Goal: Browse casually: Explore the website without a specific task or goal

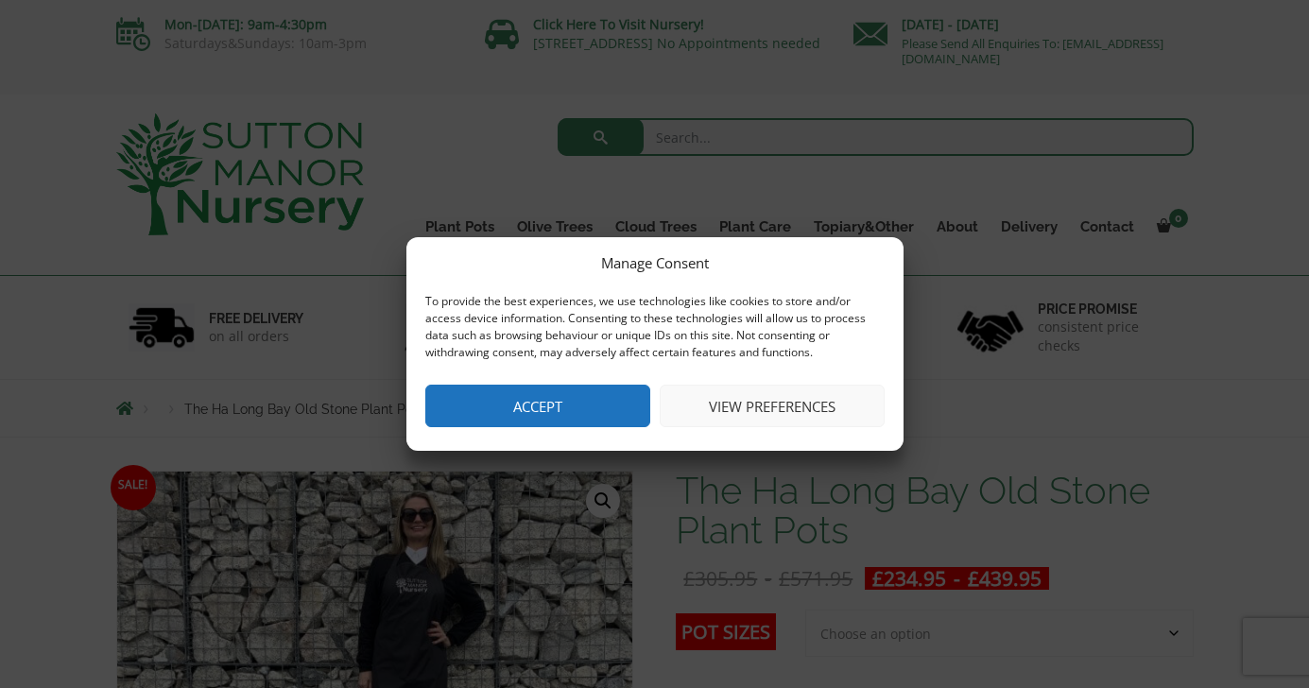
click at [584, 396] on button "Accept" at bounding box center [537, 406] width 225 height 43
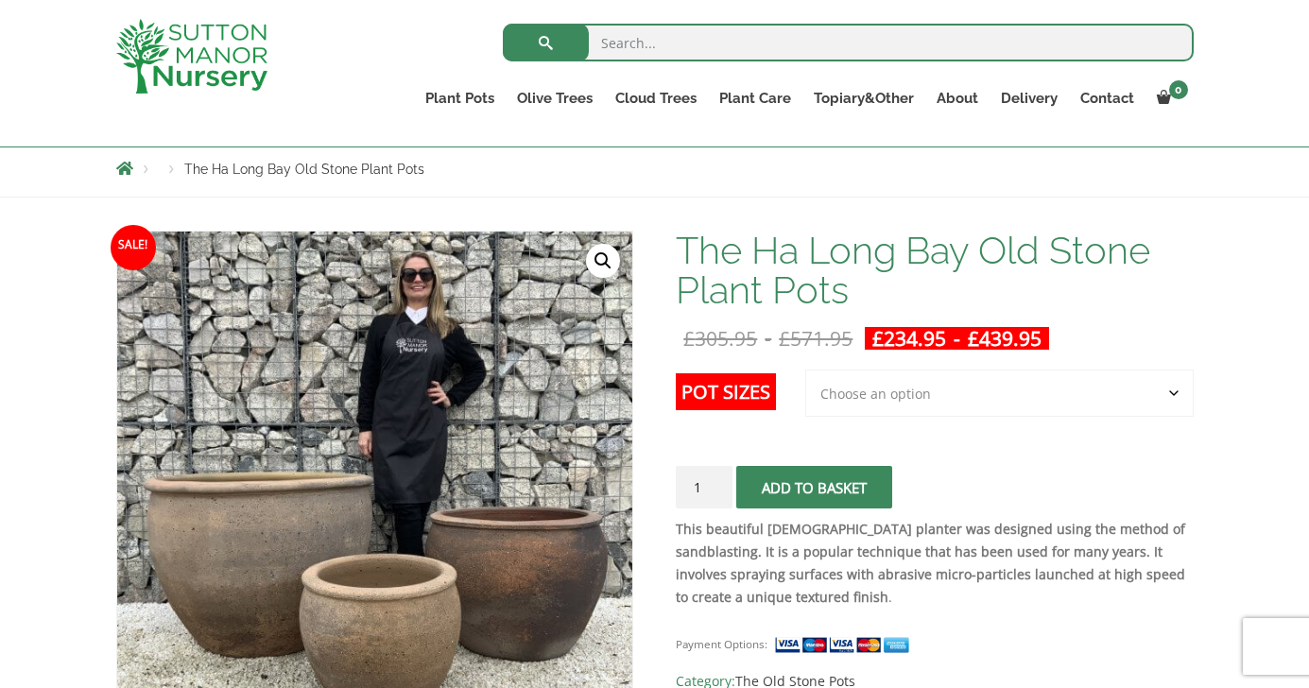
scroll to position [362, 0]
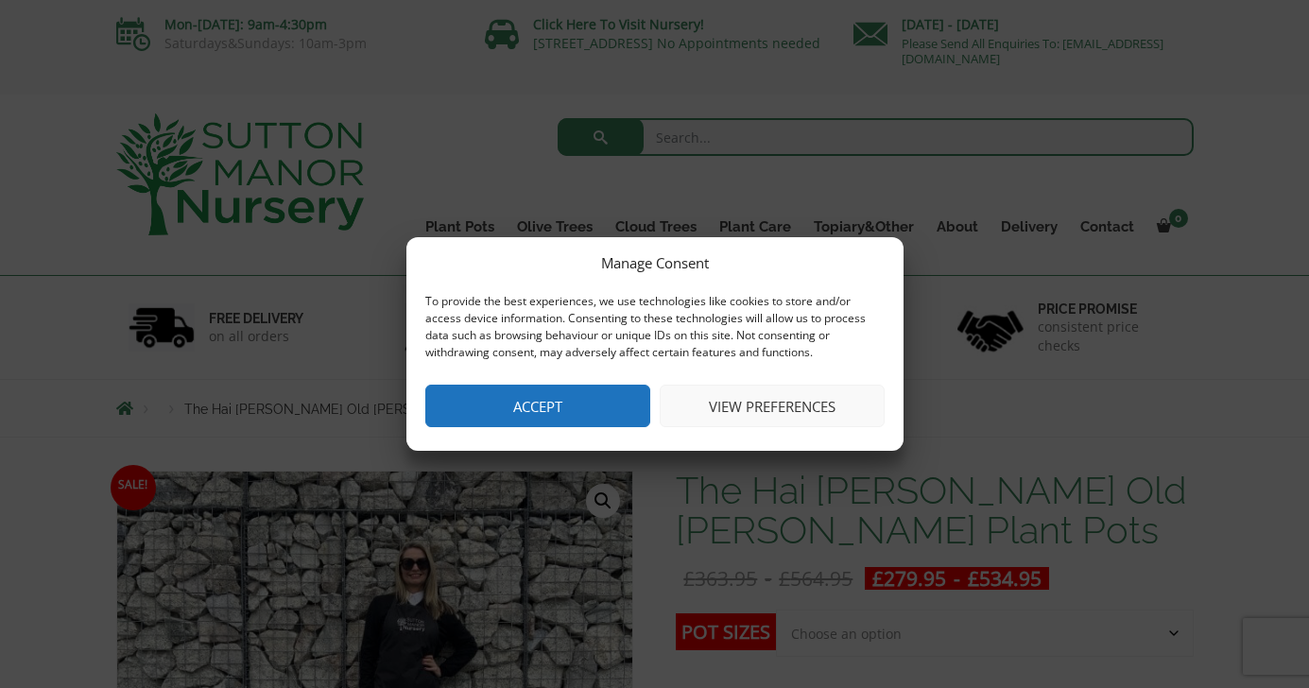
click at [601, 391] on button "Accept" at bounding box center [537, 406] width 225 height 43
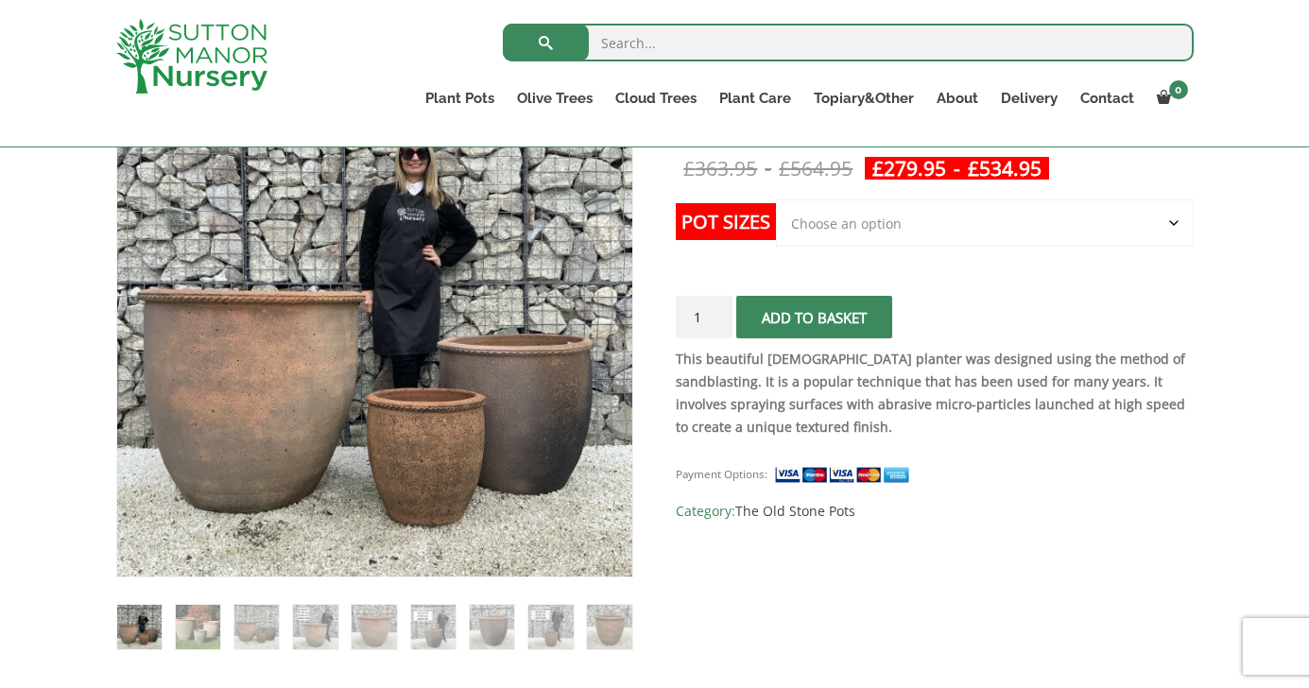
scroll to position [384, 0]
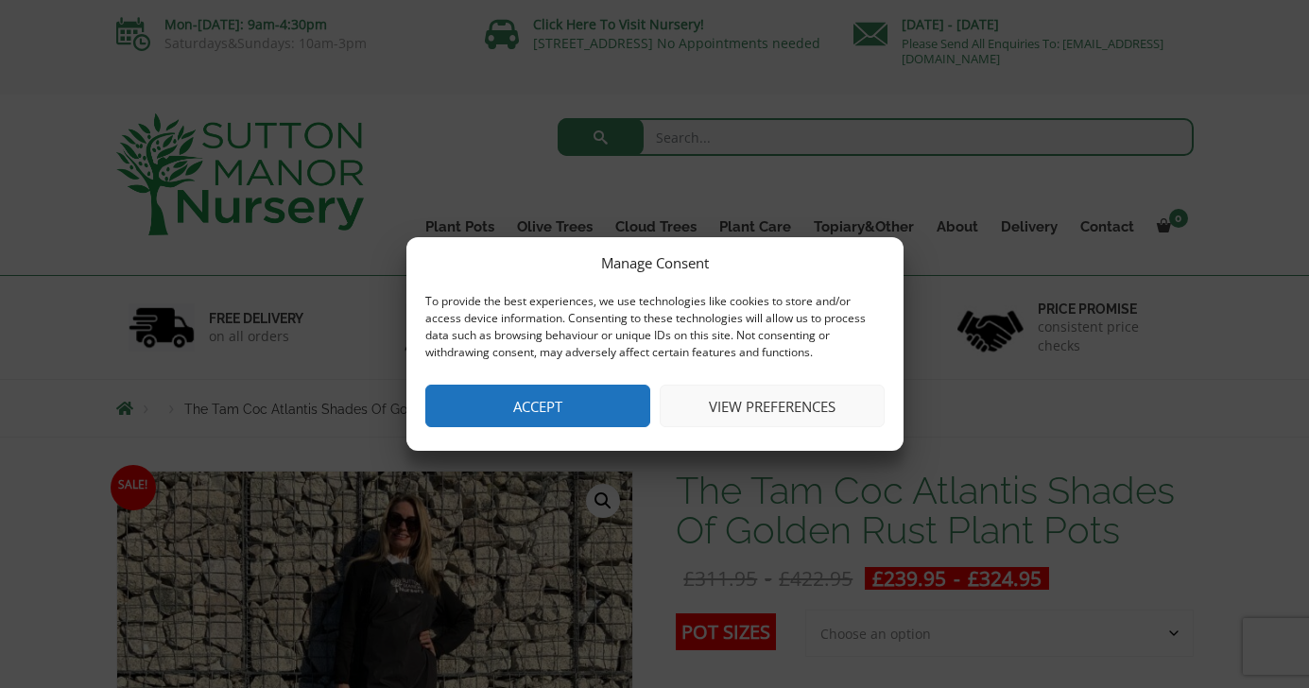
click at [566, 405] on button "Accept" at bounding box center [537, 406] width 225 height 43
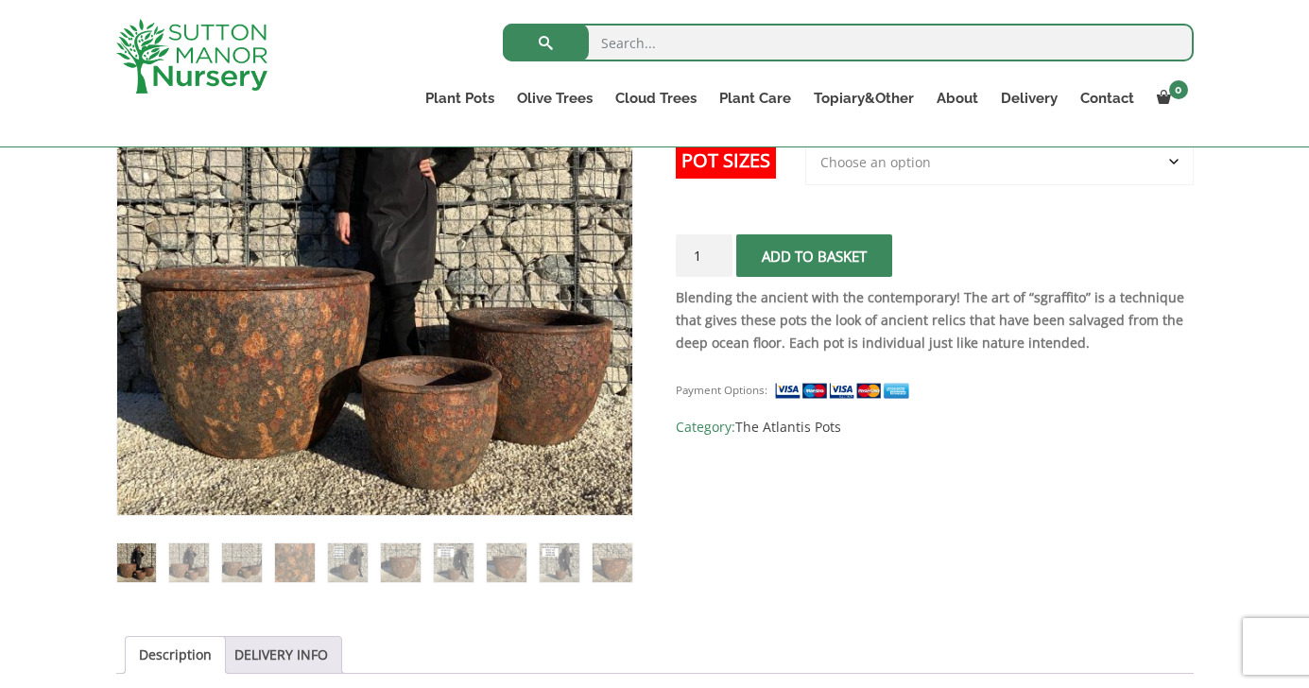
scroll to position [437, 0]
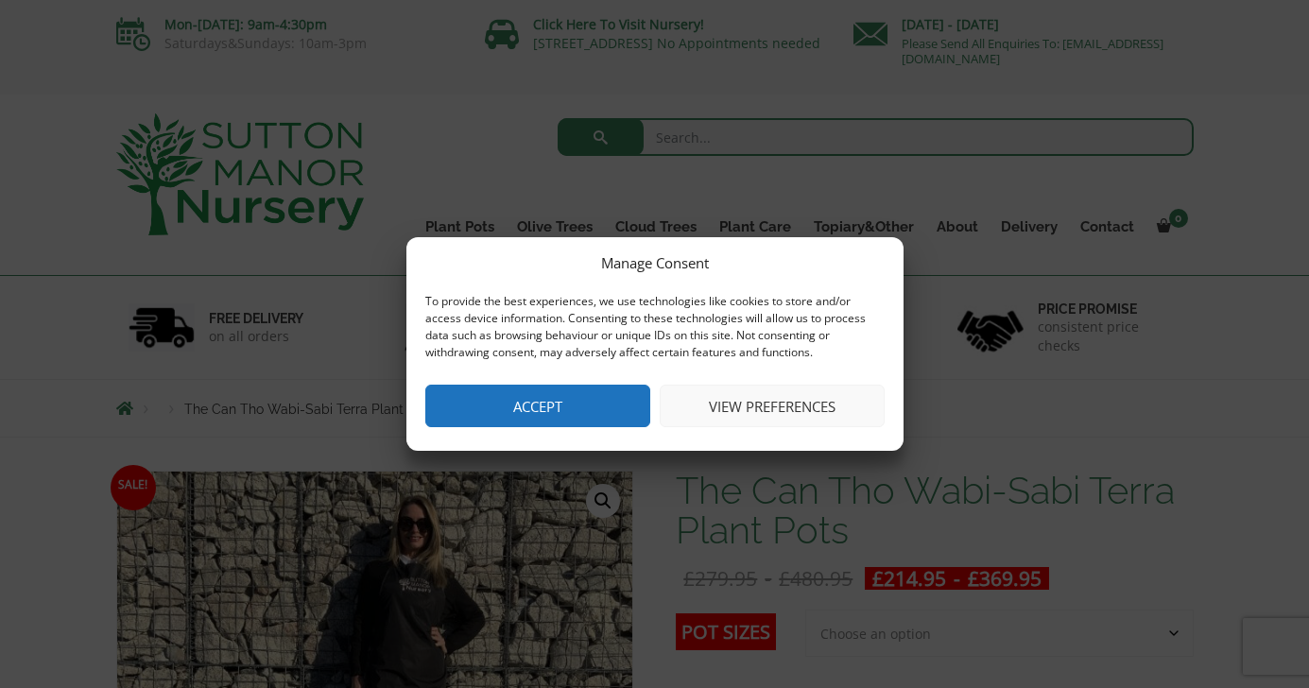
click at [585, 430] on div "Manage Consent To provide the best experiences, we use technologies like cookie…" at bounding box center [654, 344] width 497 height 214
click at [589, 414] on button "Accept" at bounding box center [537, 406] width 225 height 43
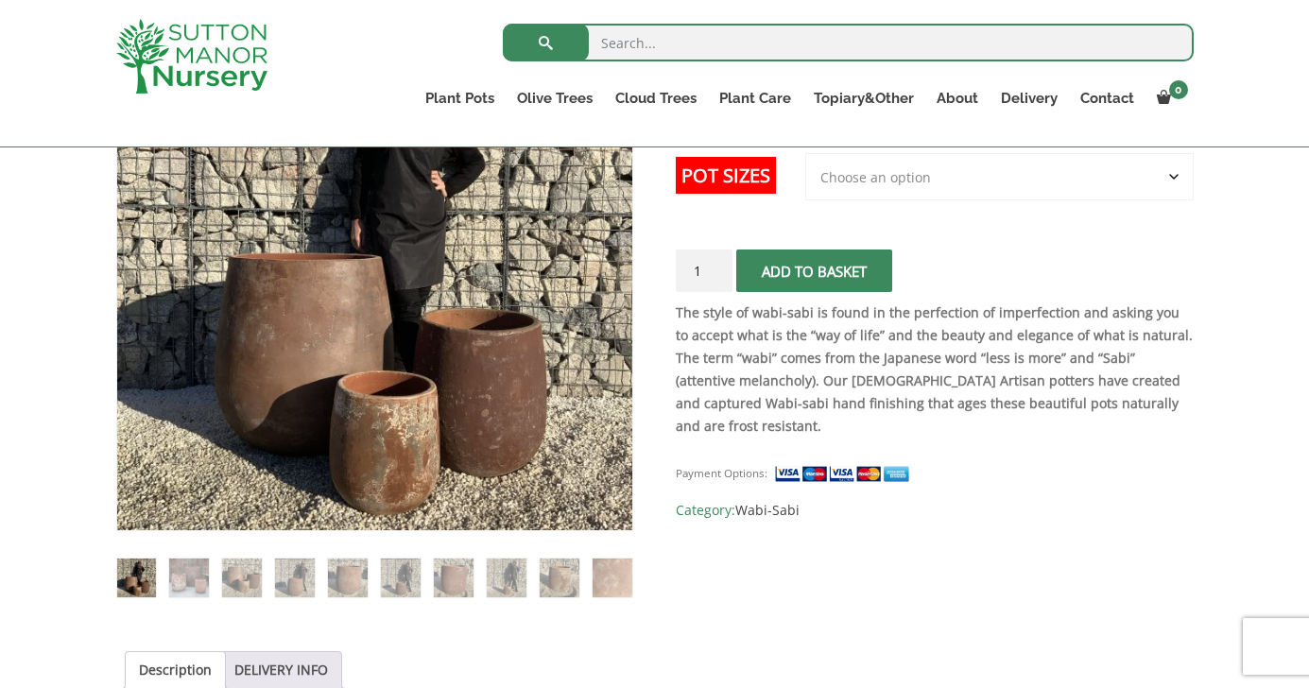
scroll to position [427, 0]
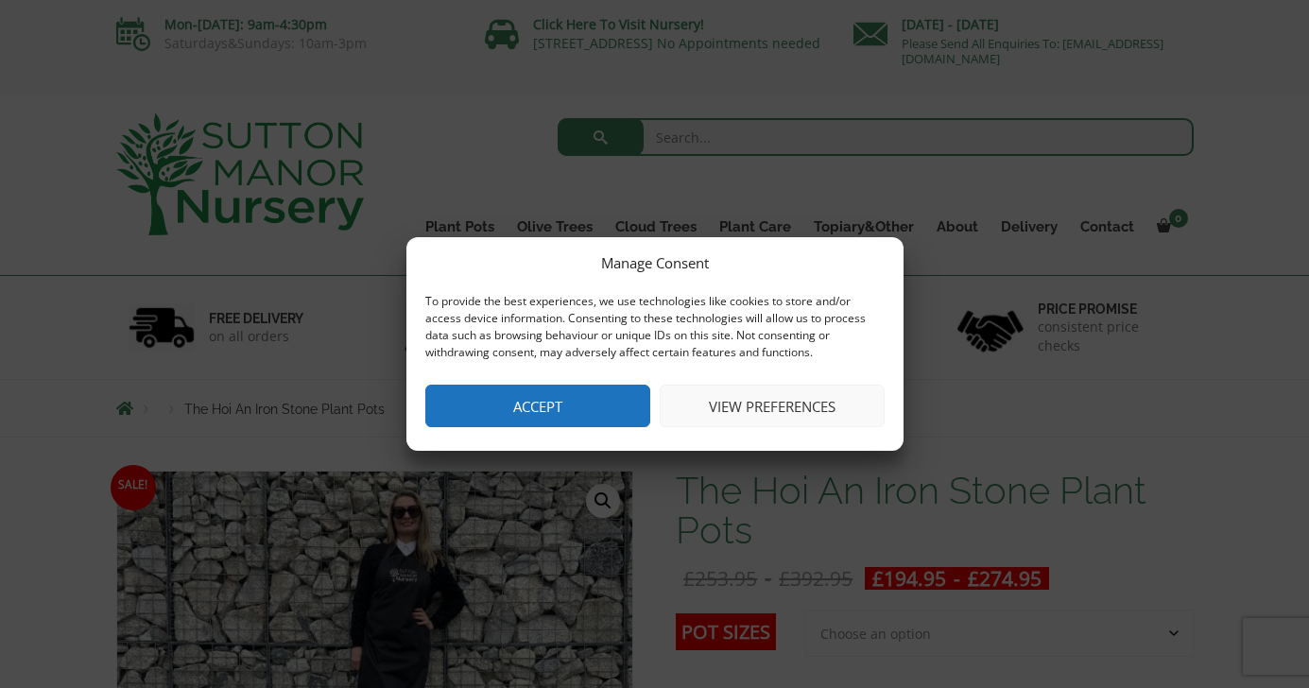
click at [549, 416] on button "Accept" at bounding box center [537, 406] width 225 height 43
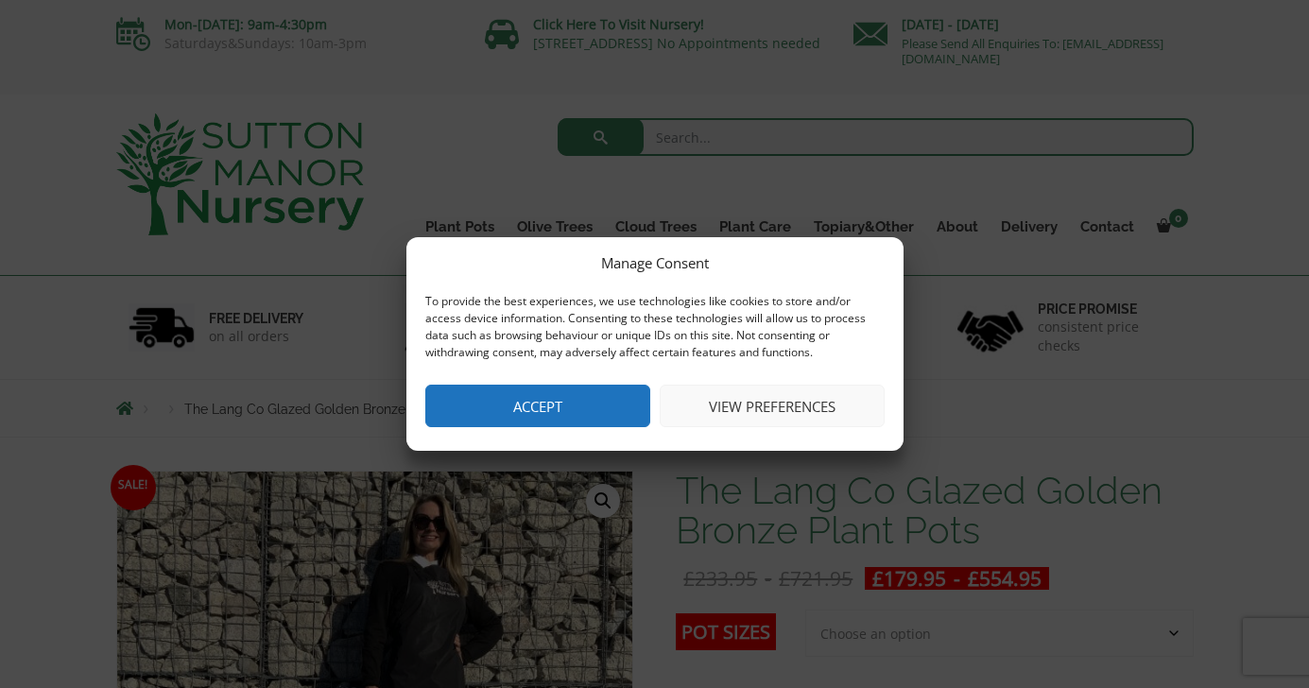
click at [604, 402] on button "Accept" at bounding box center [537, 406] width 225 height 43
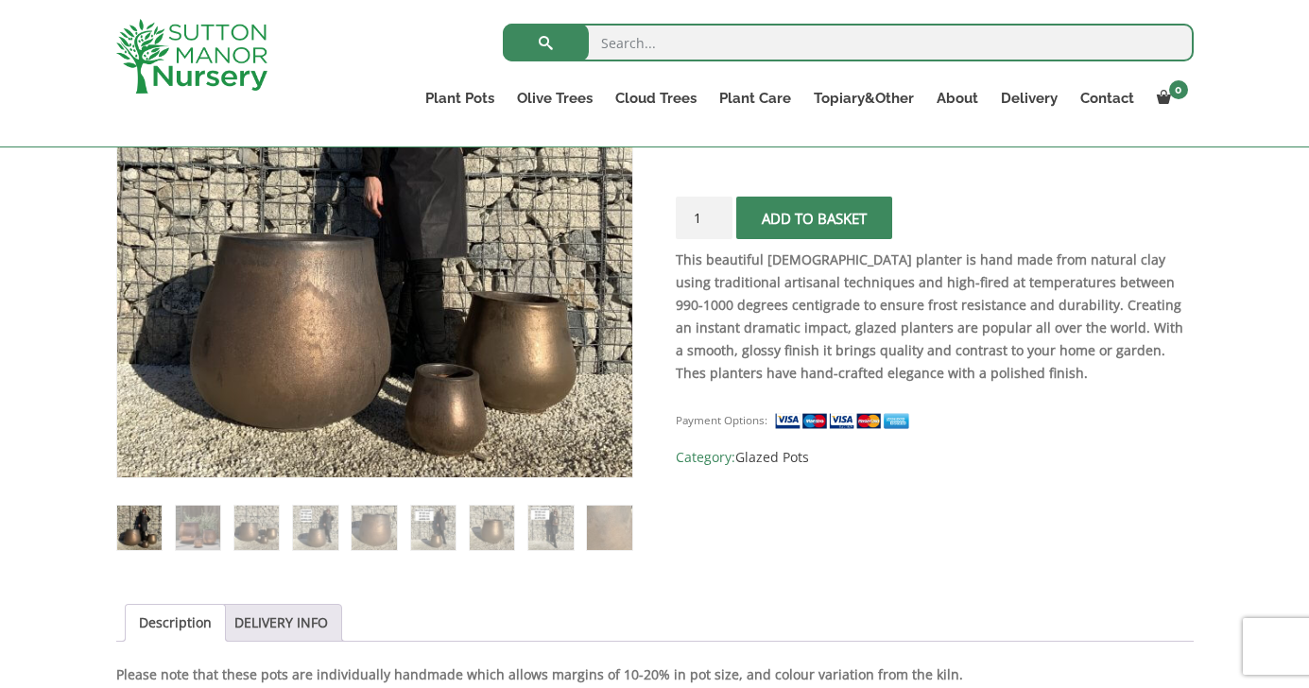
scroll to position [470, 0]
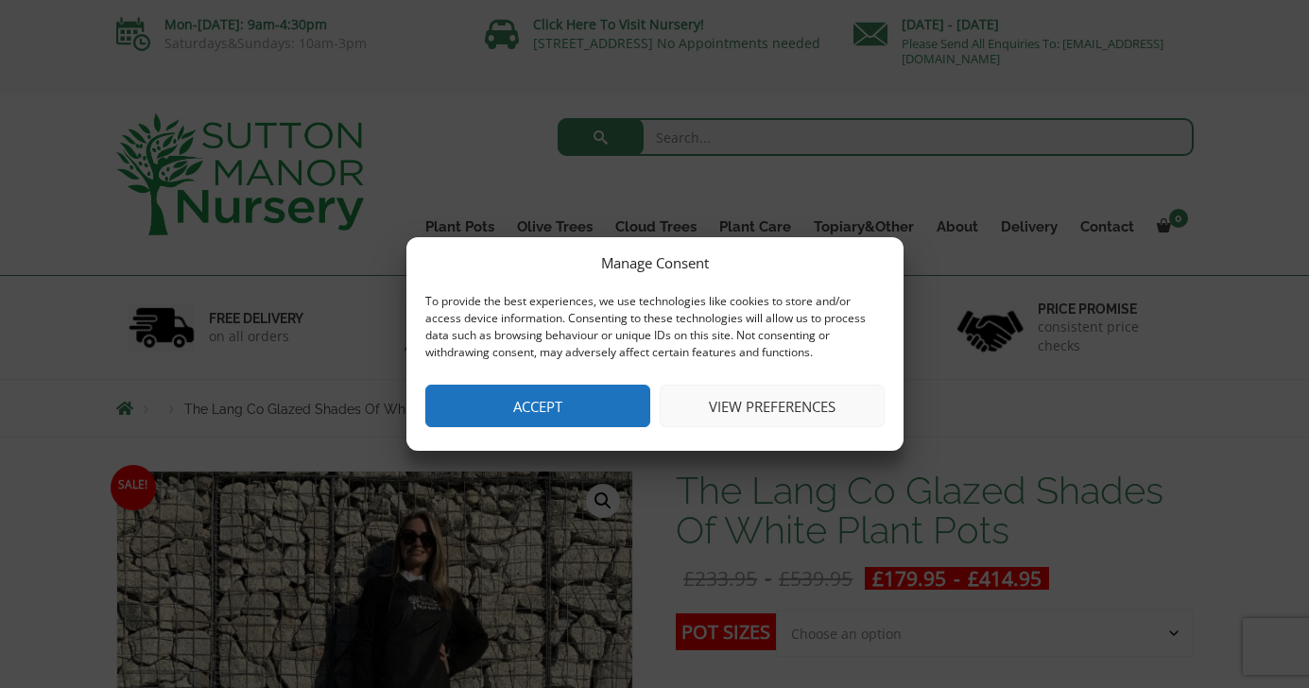
click at [516, 406] on button "Accept" at bounding box center [537, 406] width 225 height 43
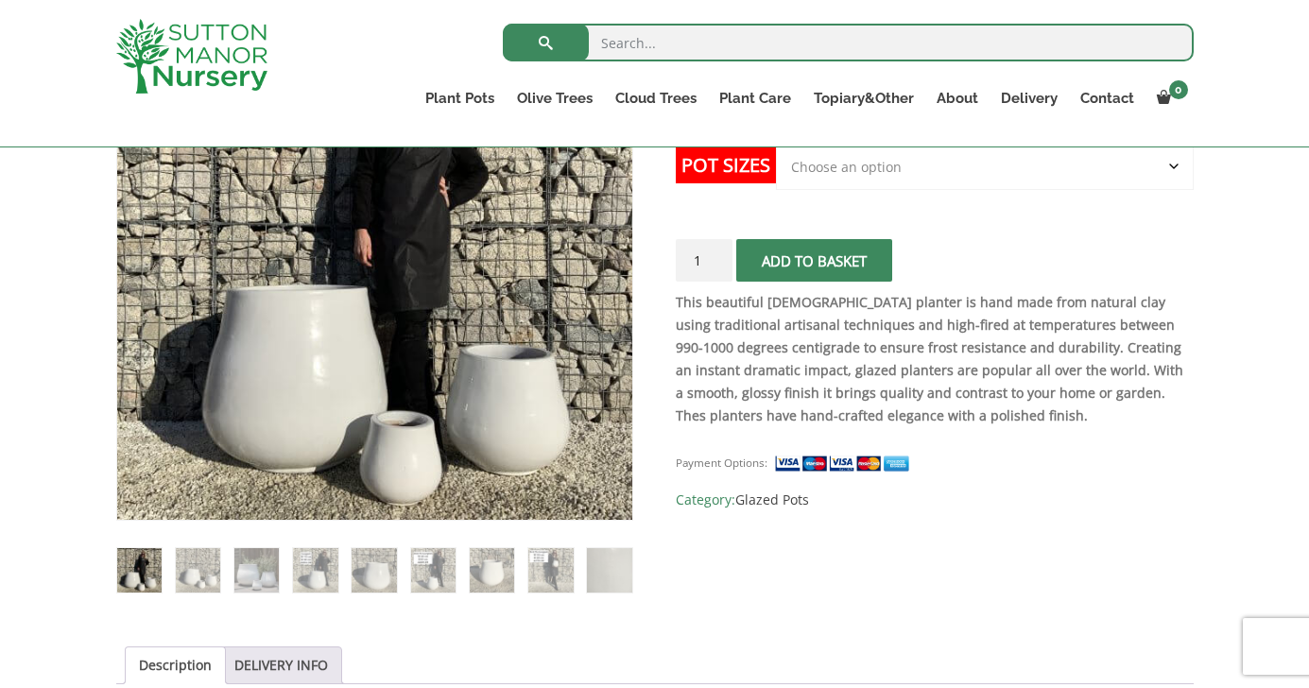
scroll to position [434, 0]
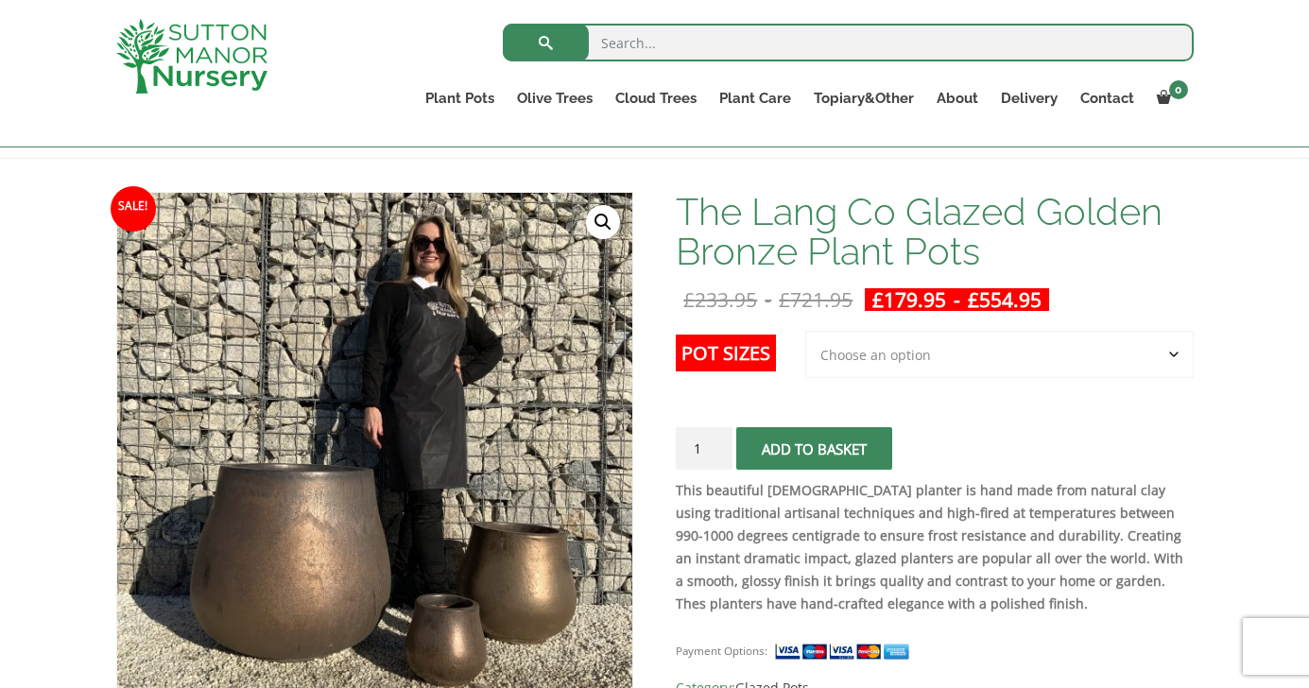
scroll to position [310, 0]
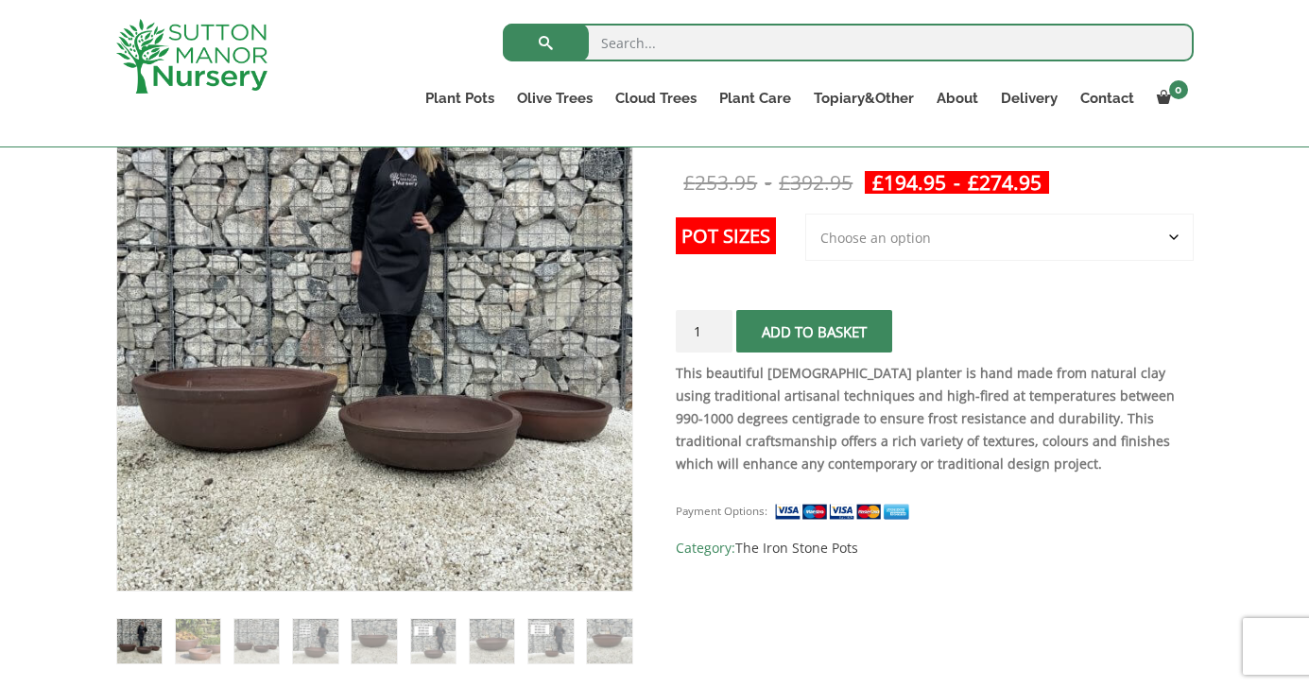
scroll to position [366, 0]
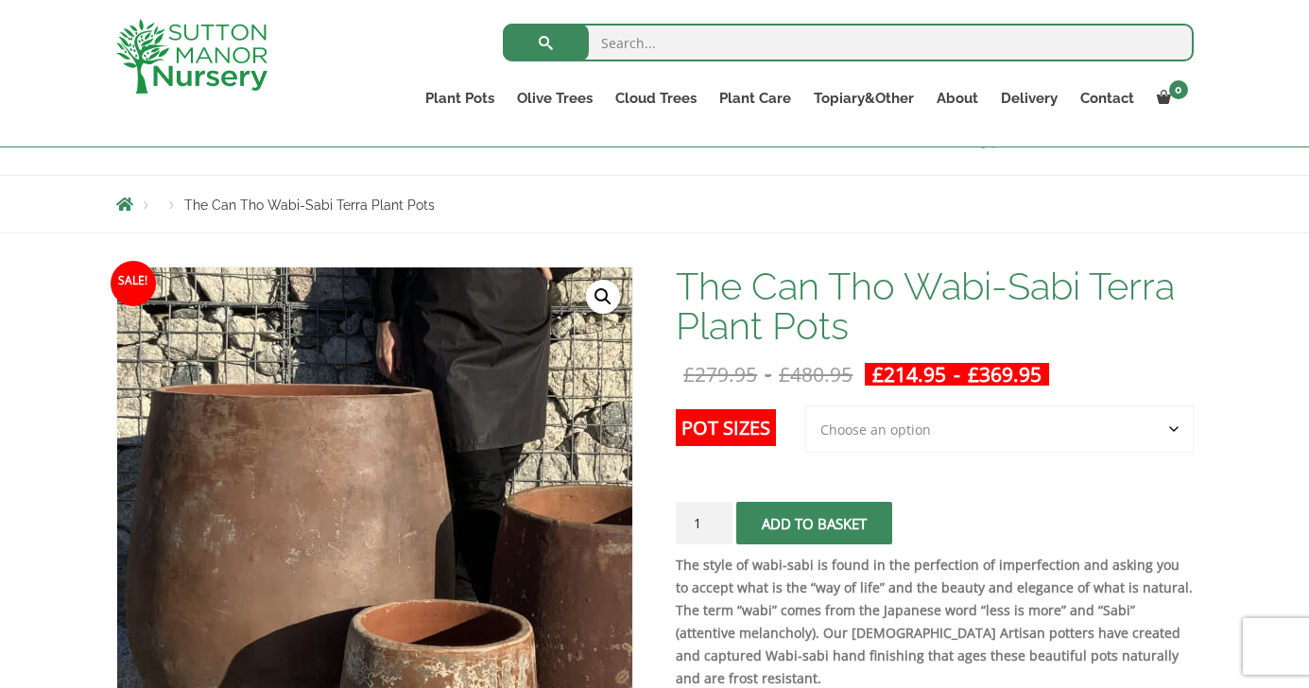
scroll to position [154, 0]
